Goal: Task Accomplishment & Management: Manage account settings

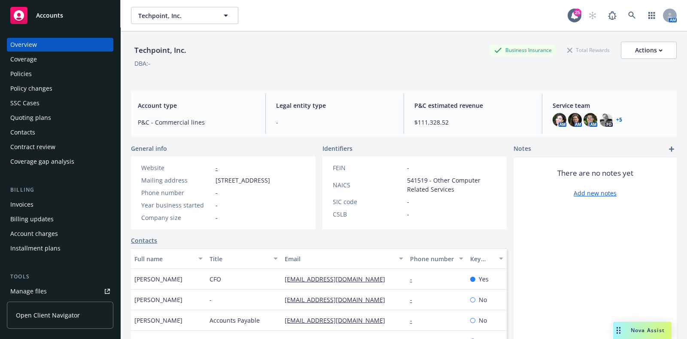
click at [58, 75] on div "Policies" at bounding box center [60, 74] width 100 height 14
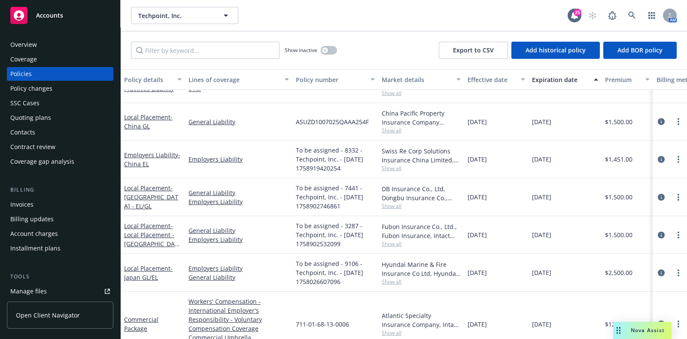
scroll to position [24, 0]
click at [658, 160] on icon "circleInformation" at bounding box center [661, 158] width 7 height 7
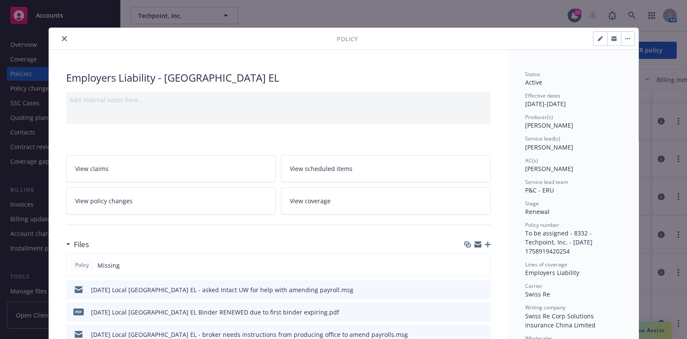
click at [594, 37] on button "button" at bounding box center [601, 39] width 14 height 14
select select "RENEWAL"
select select "12"
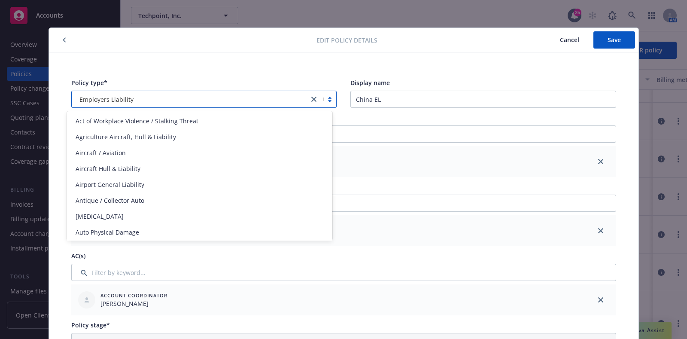
click at [311, 99] on icon "close" at bounding box center [313, 99] width 5 height 5
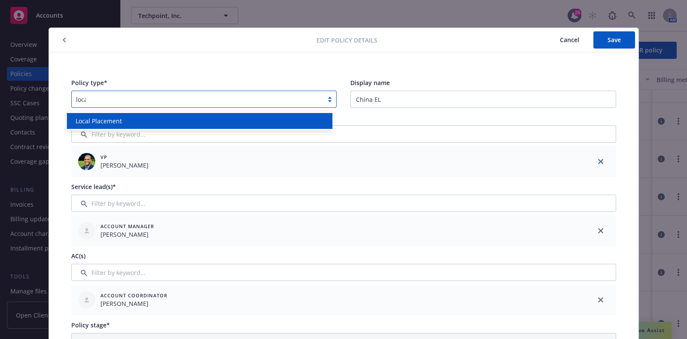
type input "local"
click at [227, 121] on div "Local Placement" at bounding box center [200, 120] width 256 height 9
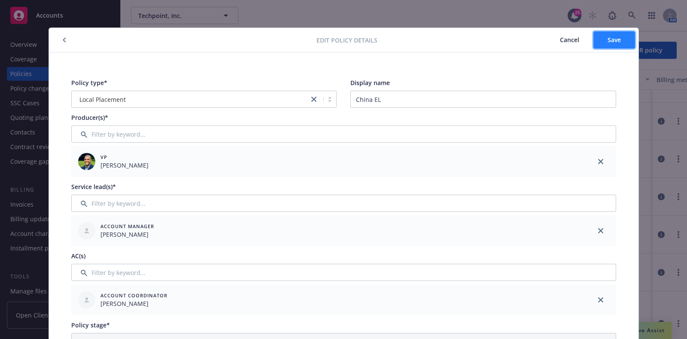
click at [623, 44] on button "Save" at bounding box center [615, 39] width 42 height 17
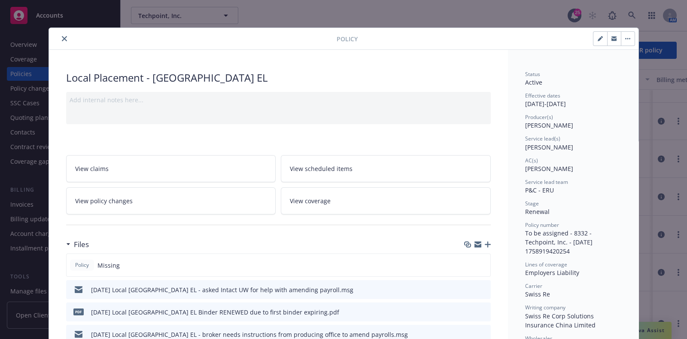
click at [63, 38] on button "close" at bounding box center [64, 39] width 10 height 10
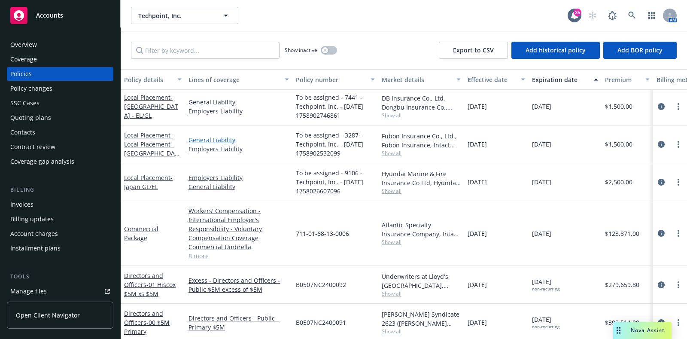
scroll to position [94, 0]
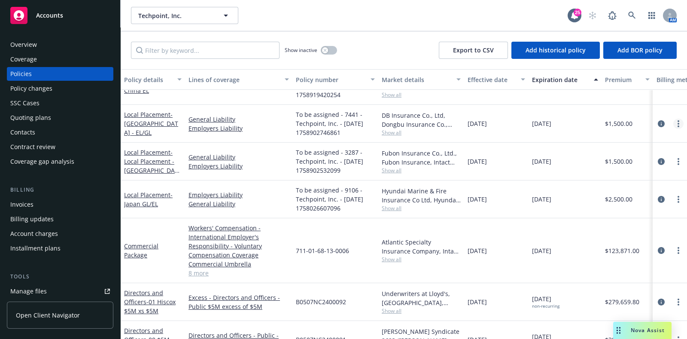
click at [674, 126] on link "more" at bounding box center [679, 124] width 10 height 10
click at [658, 120] on icon "circleInformation" at bounding box center [661, 123] width 7 height 7
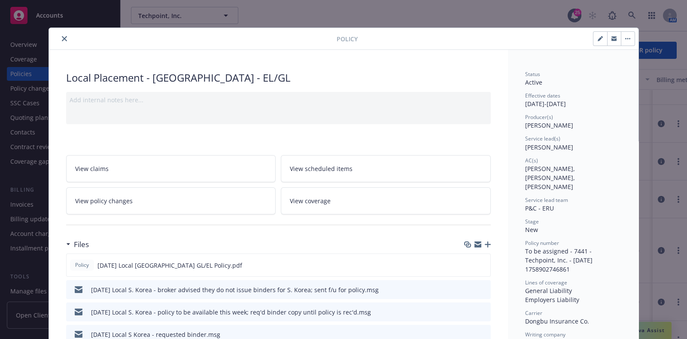
click at [594, 41] on button "button" at bounding box center [601, 39] width 14 height 14
select select "NEW"
select select "12"
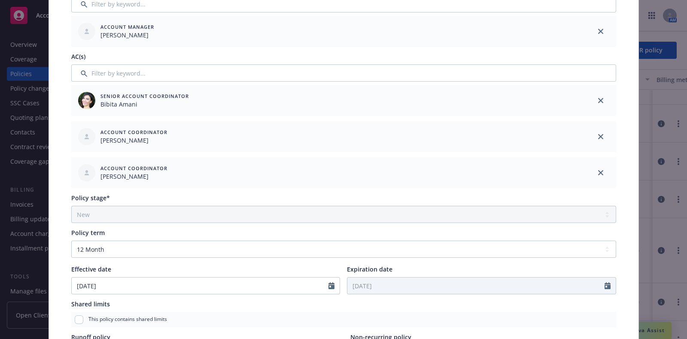
scroll to position [198, 0]
click at [598, 99] on icon "close" at bounding box center [600, 101] width 5 height 5
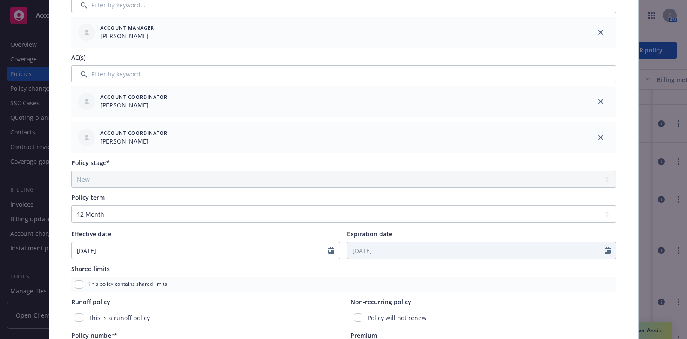
click at [598, 99] on icon "close" at bounding box center [600, 101] width 5 height 5
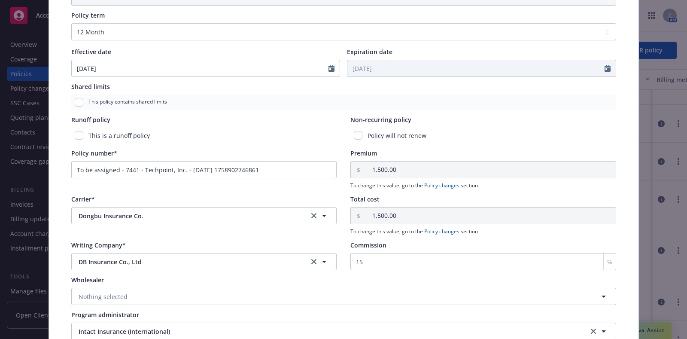
scroll to position [345, 0]
click at [283, 171] on input "To be assigned - 7441 - Techpoint, Inc. - [DATE] 1758902746861" at bounding box center [204, 168] width 266 height 17
paste input "12025131657"
type input "120251316571"
click at [255, 198] on div "Carrier*" at bounding box center [204, 198] width 266 height 9
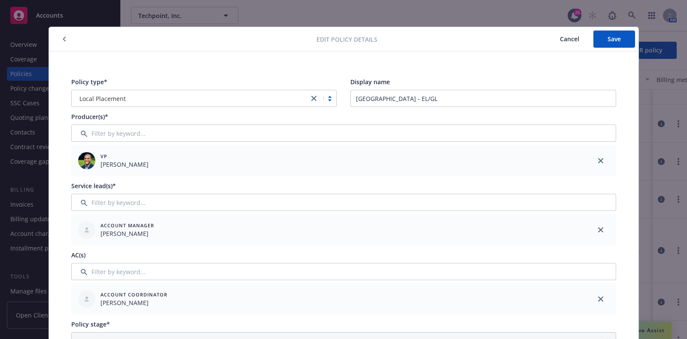
scroll to position [0, 0]
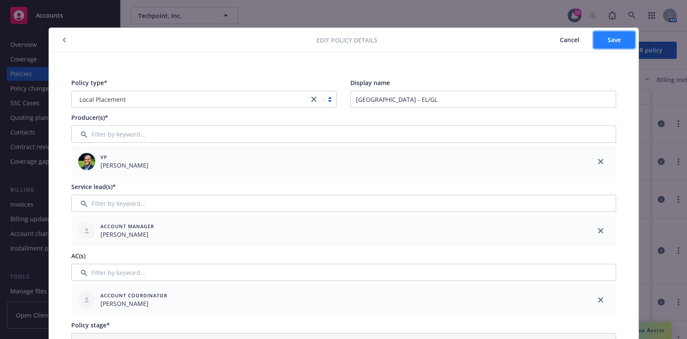
click at [609, 37] on span "Save" at bounding box center [614, 40] width 13 height 8
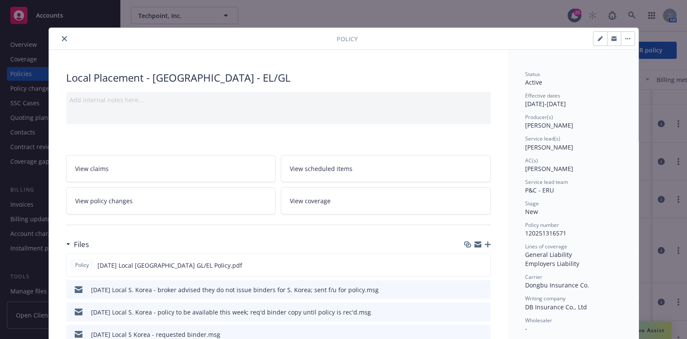
click at [62, 39] on icon "close" at bounding box center [64, 38] width 5 height 5
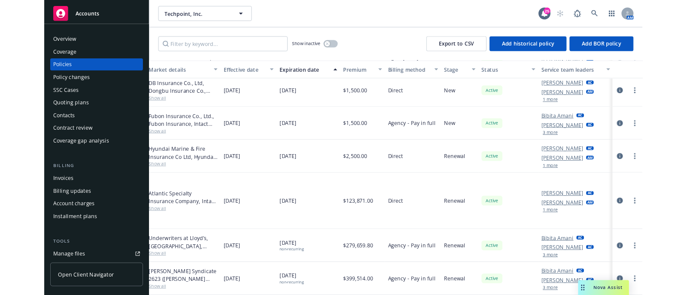
scroll to position [0, 271]
